Goal: Task Accomplishment & Management: Use online tool/utility

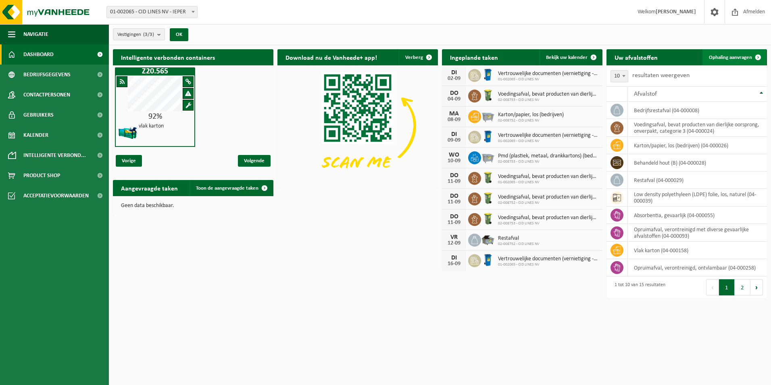
click at [738, 55] on span "Ophaling aanvragen" at bounding box center [730, 57] width 43 height 5
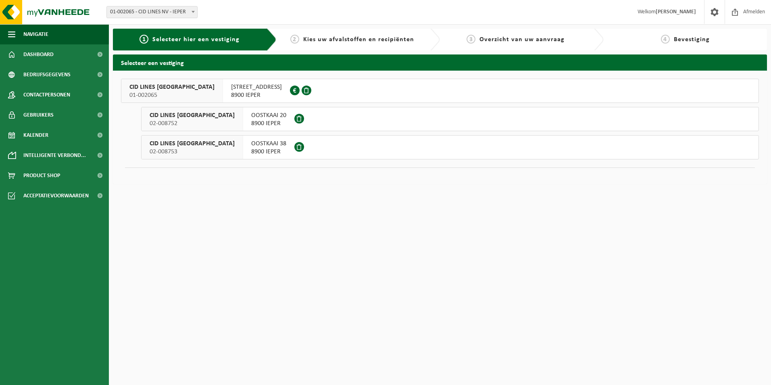
click at [231, 96] on span "8900 IEPER" at bounding box center [256, 95] width 51 height 8
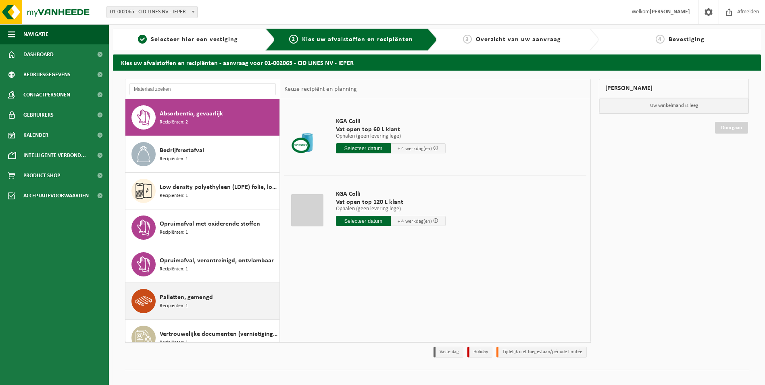
click at [190, 302] on span "Palletten, gemengd" at bounding box center [186, 297] width 53 height 10
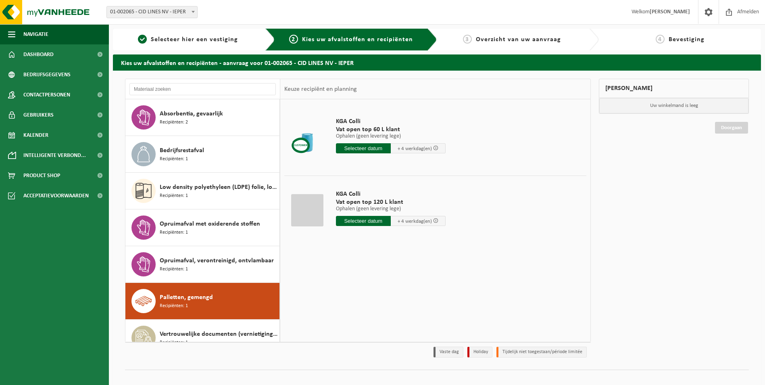
scroll to position [88, 0]
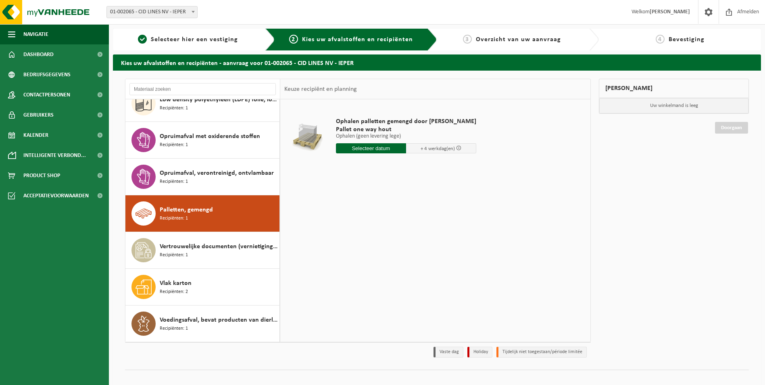
click at [359, 149] on input "text" at bounding box center [371, 148] width 70 height 10
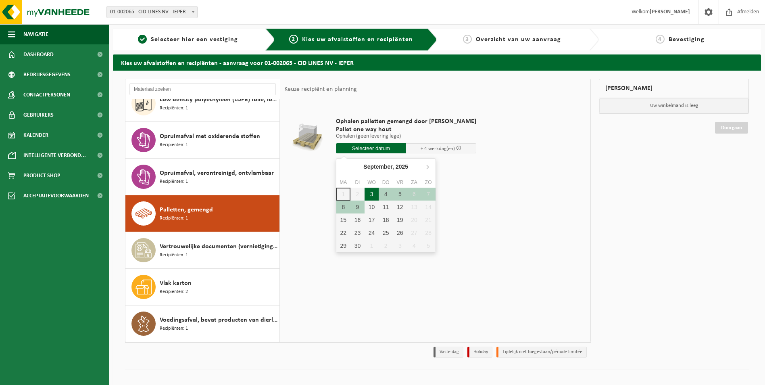
click at [370, 193] on div "3" at bounding box center [372, 194] width 14 height 13
type input "Van 2025-09-03"
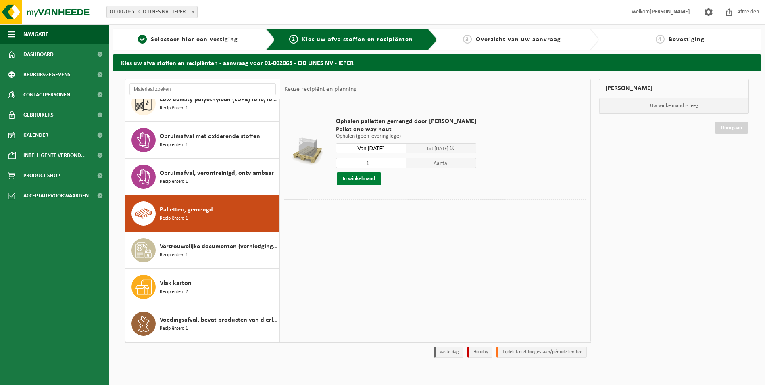
click at [360, 177] on button "In winkelmand" at bounding box center [359, 178] width 44 height 13
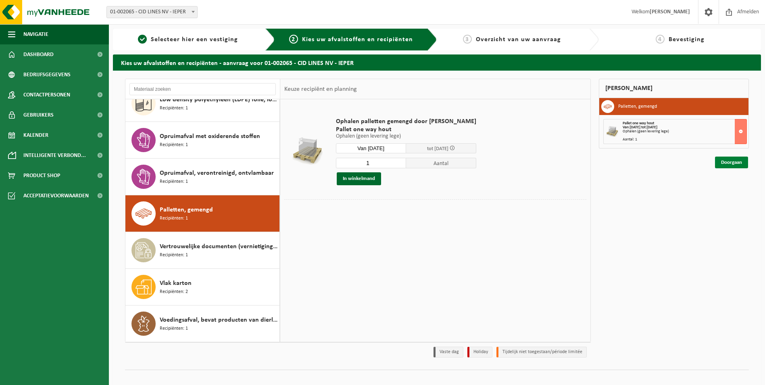
click at [726, 163] on link "Doorgaan" at bounding box center [731, 163] width 33 height 12
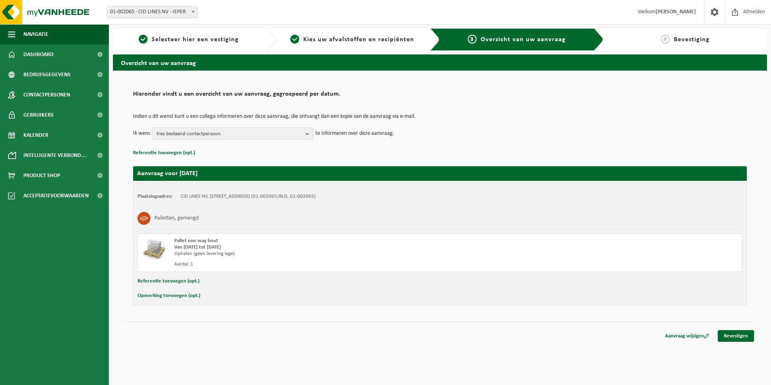
click at [307, 134] on b "button" at bounding box center [309, 133] width 7 height 11
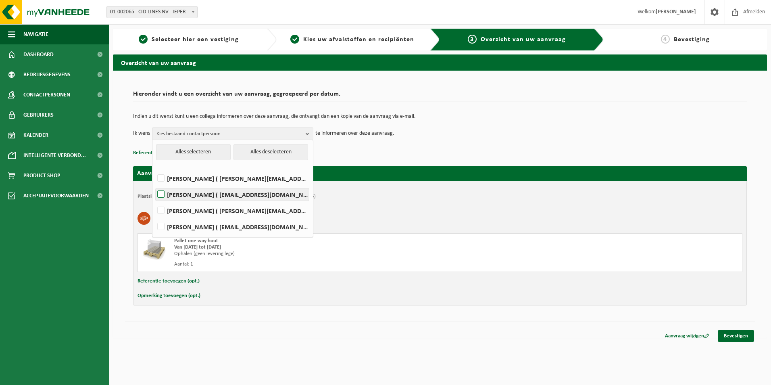
click at [162, 194] on label "AMBER BOUDEN ( amber.bouden@cidlines.com )" at bounding box center [232, 194] width 153 height 12
click at [155, 184] on input "AMBER BOUDEN ( amber.bouden@cidlines.com )" at bounding box center [154, 184] width 0 height 0
click at [224, 193] on label "AMBER BOUDEN ( amber.bouden@cidlines.com )" at bounding box center [232, 194] width 153 height 12
click at [155, 184] on input "AMBER BOUDEN ( amber.bouden@cidlines.com )" at bounding box center [154, 184] width 0 height 0
click at [224, 193] on label "AMBER BOUDEN ( amber.bouden@cidlines.com )" at bounding box center [232, 194] width 153 height 12
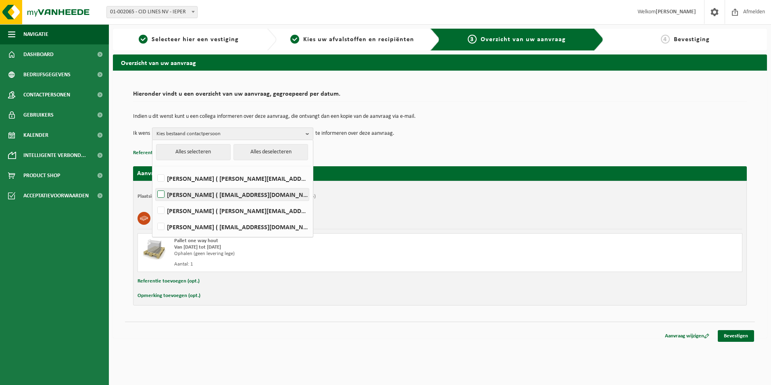
click at [155, 184] on input "AMBER BOUDEN ( amber.bouden@cidlines.com )" at bounding box center [154, 184] width 0 height 0
checkbox input "true"
click at [741, 337] on link "Bevestigen" at bounding box center [736, 336] width 36 height 12
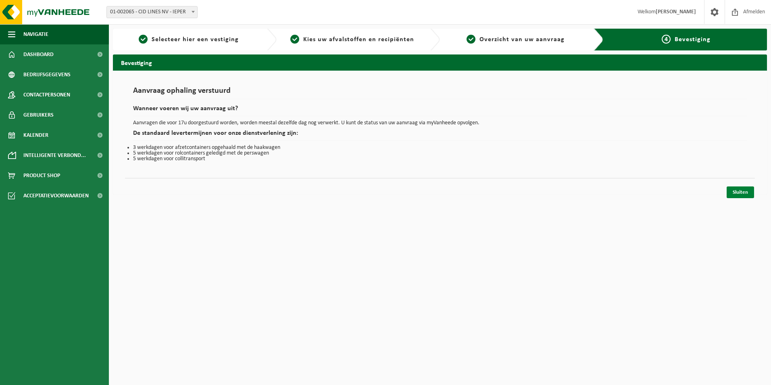
click at [742, 192] on link "Sluiten" at bounding box center [740, 192] width 27 height 12
